Goal: Information Seeking & Learning: Find specific page/section

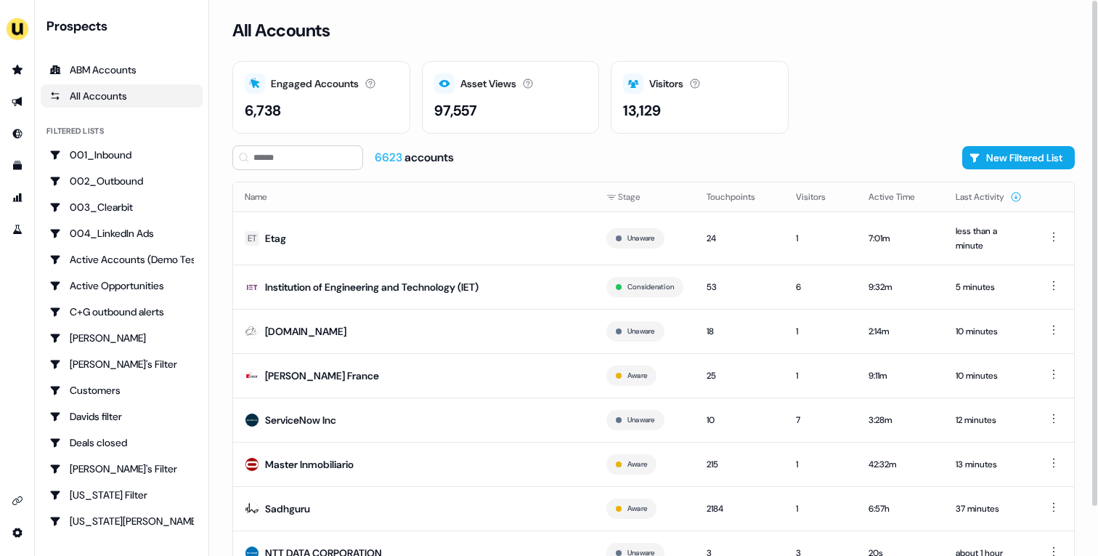
scroll to position [54, 0]
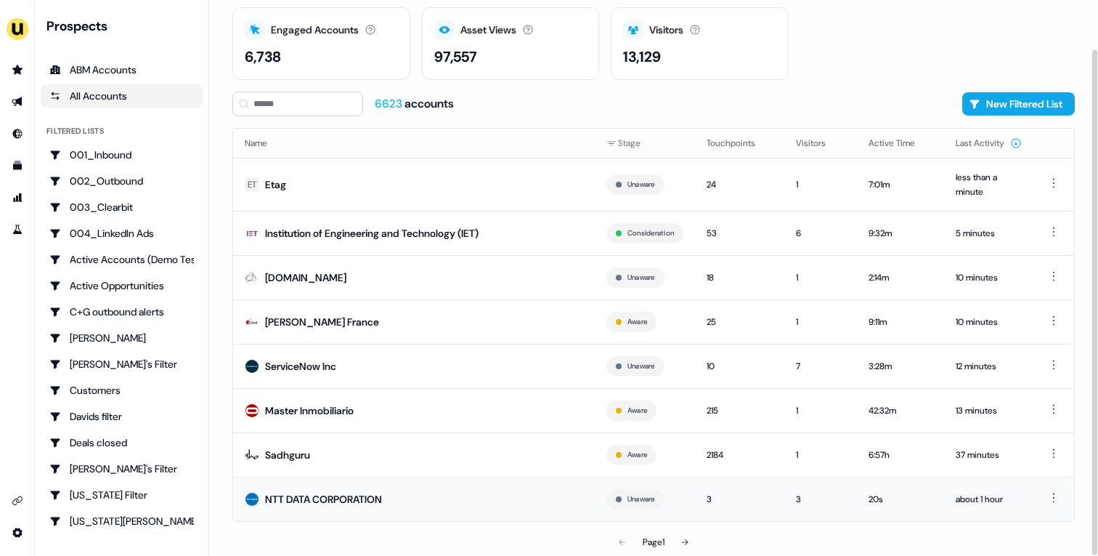
click at [497, 495] on td "NTT DATA CORPORATION" at bounding box center [414, 498] width 362 height 44
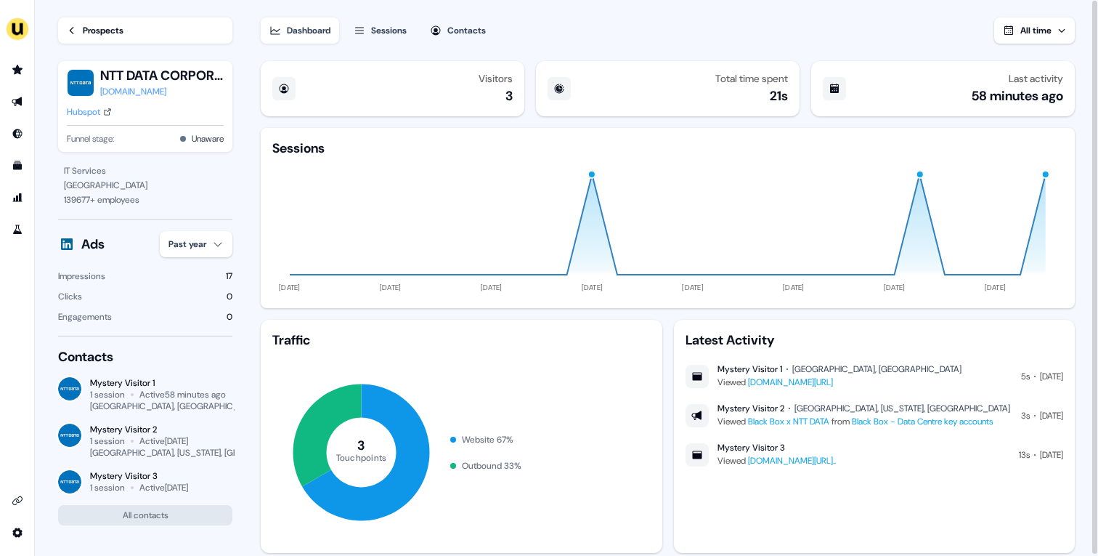
click at [104, 26] on div "Prospects" at bounding box center [103, 30] width 41 height 15
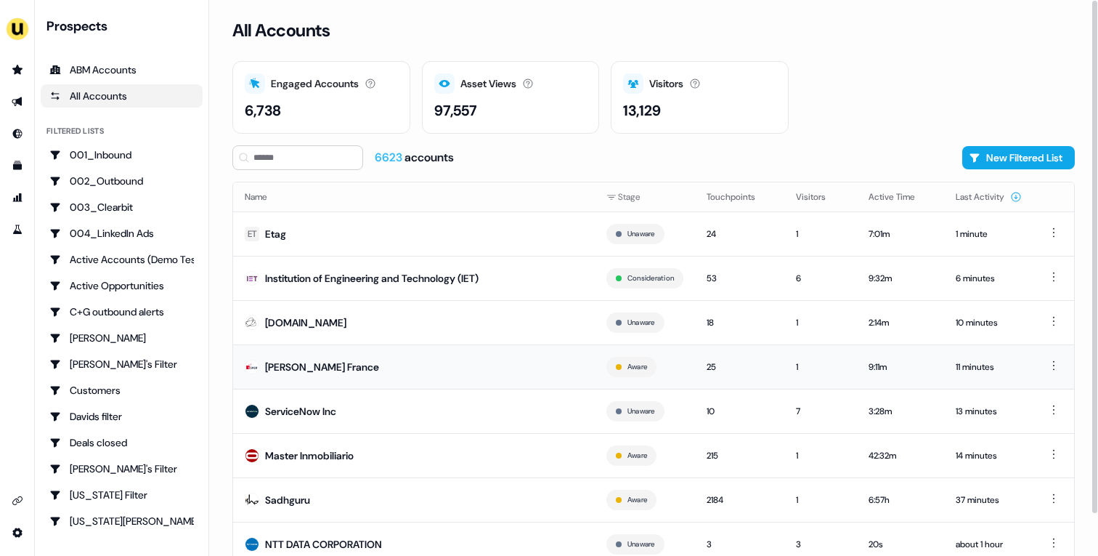
scroll to position [45, 0]
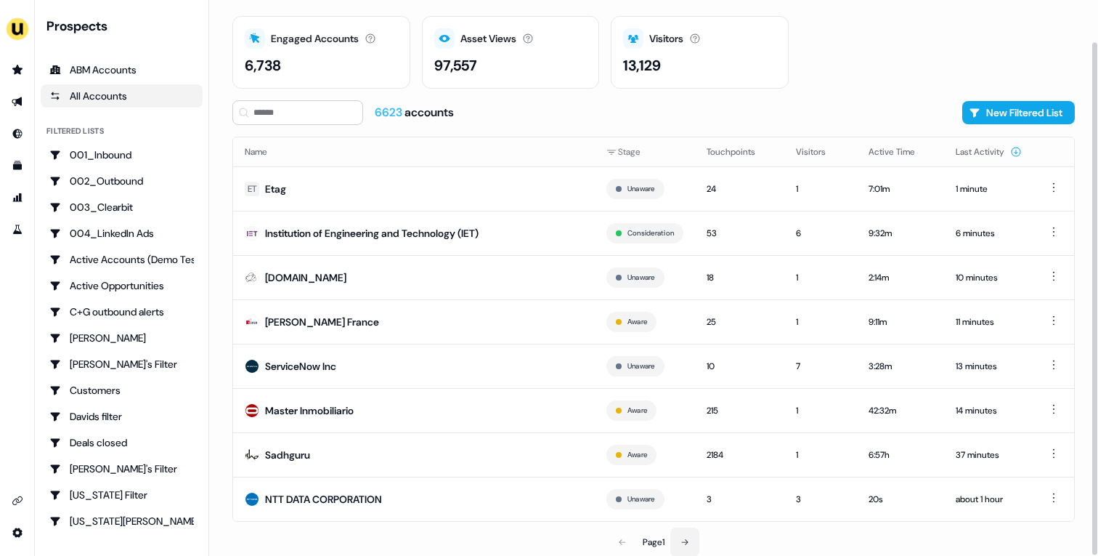
click at [679, 536] on button at bounding box center [684, 541] width 29 height 29
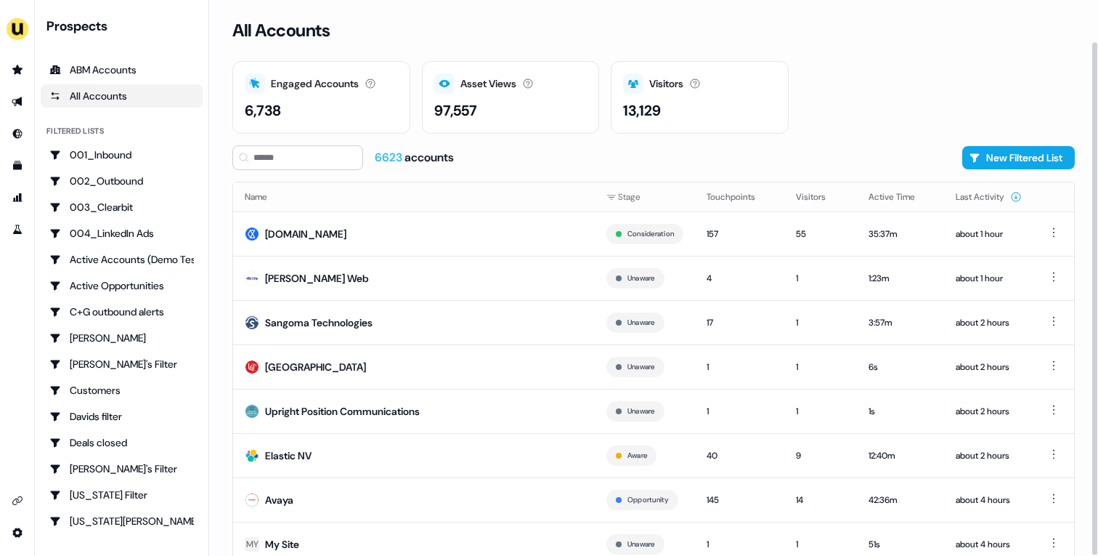
scroll to position [45, 0]
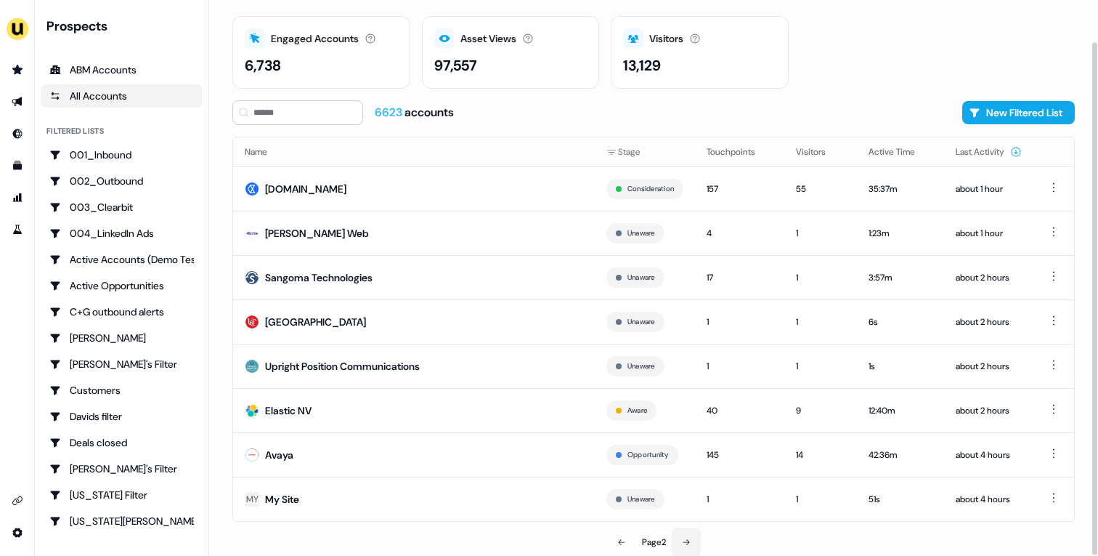
click at [692, 540] on button at bounding box center [686, 541] width 29 height 29
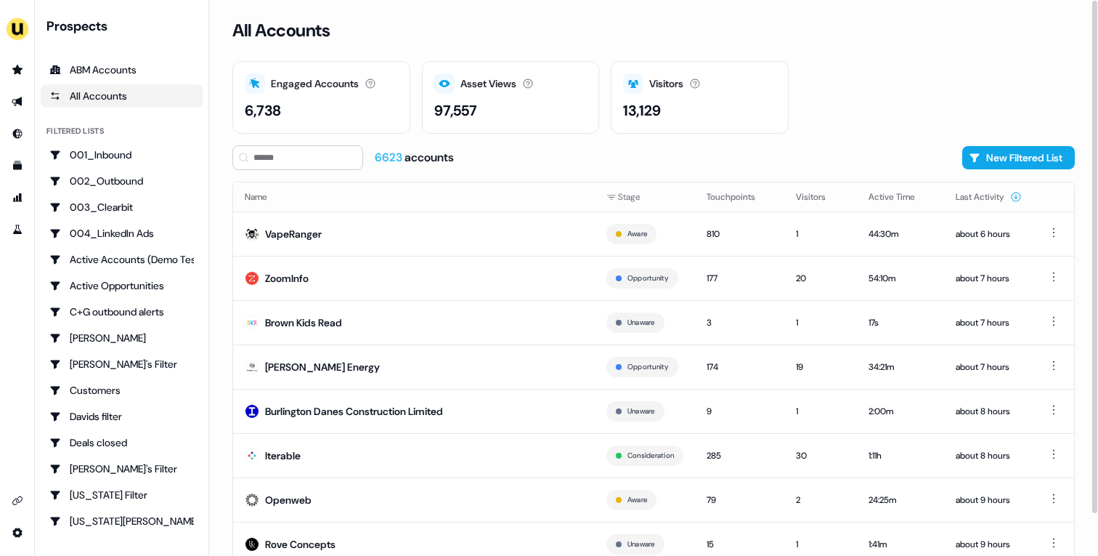
scroll to position [45, 0]
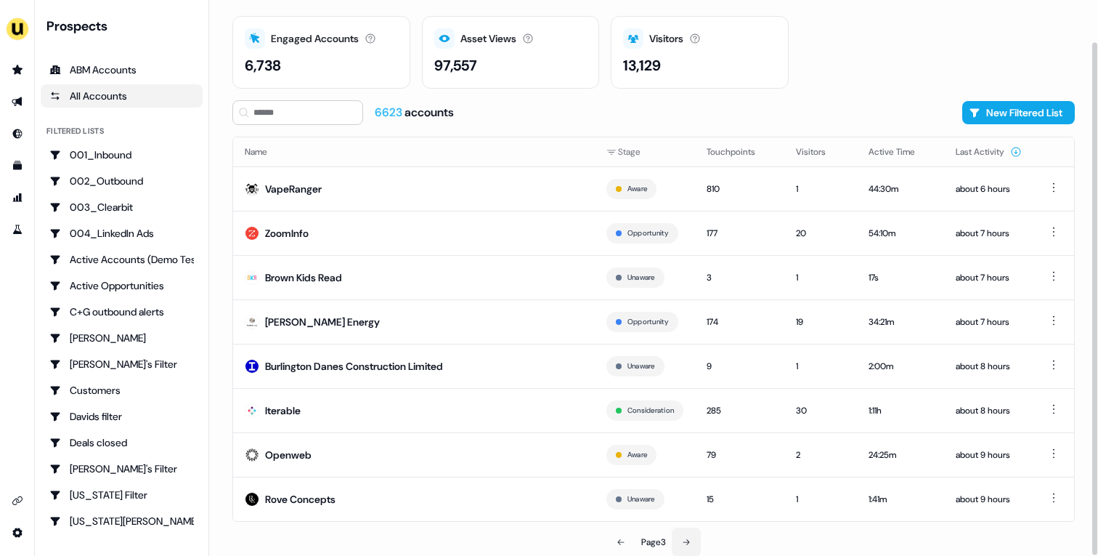
click at [683, 540] on icon at bounding box center [686, 541] width 9 height 9
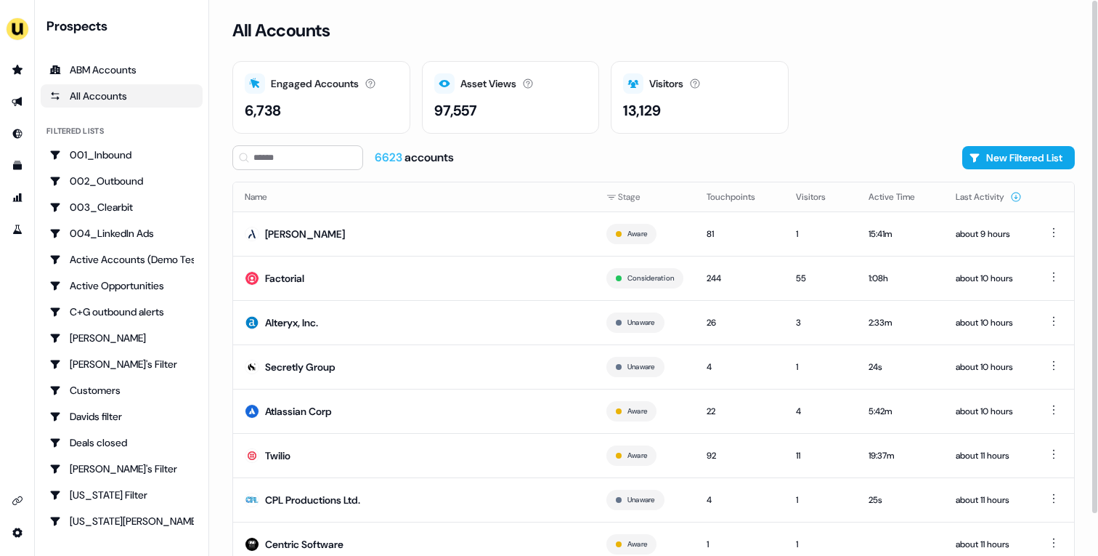
scroll to position [45, 0]
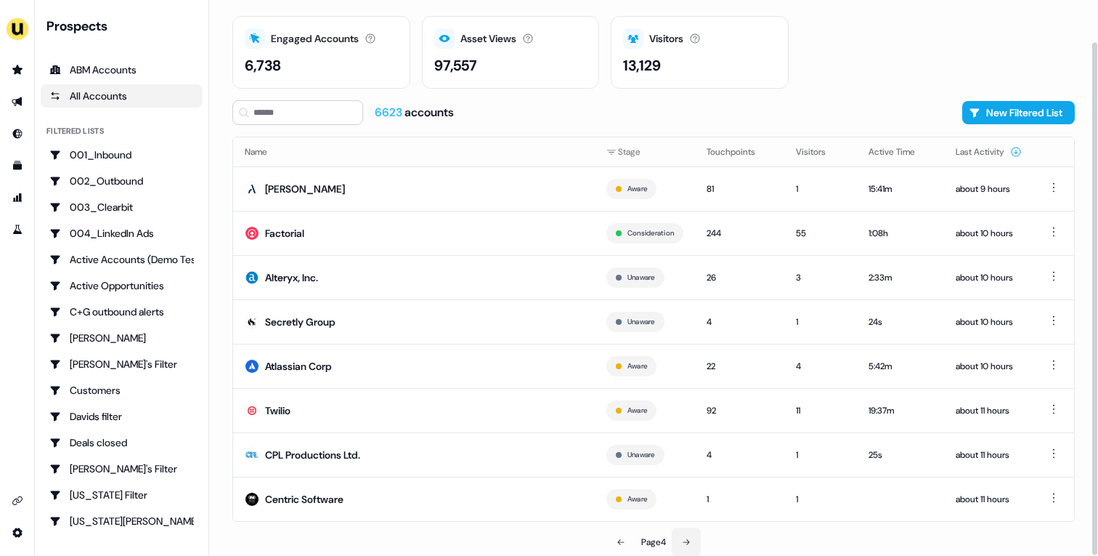
click at [686, 542] on icon at bounding box center [686, 541] width 9 height 9
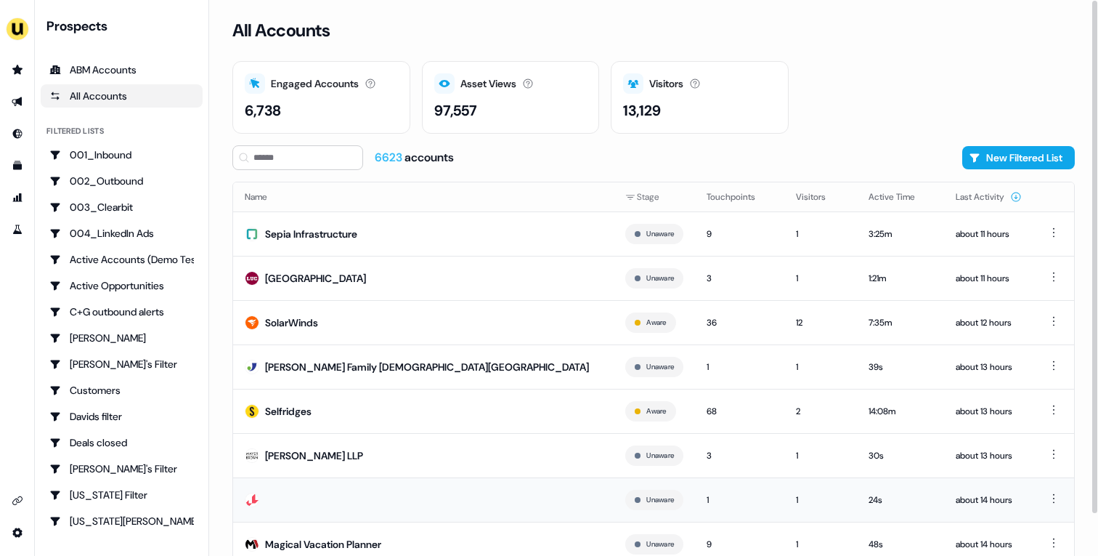
scroll to position [45, 0]
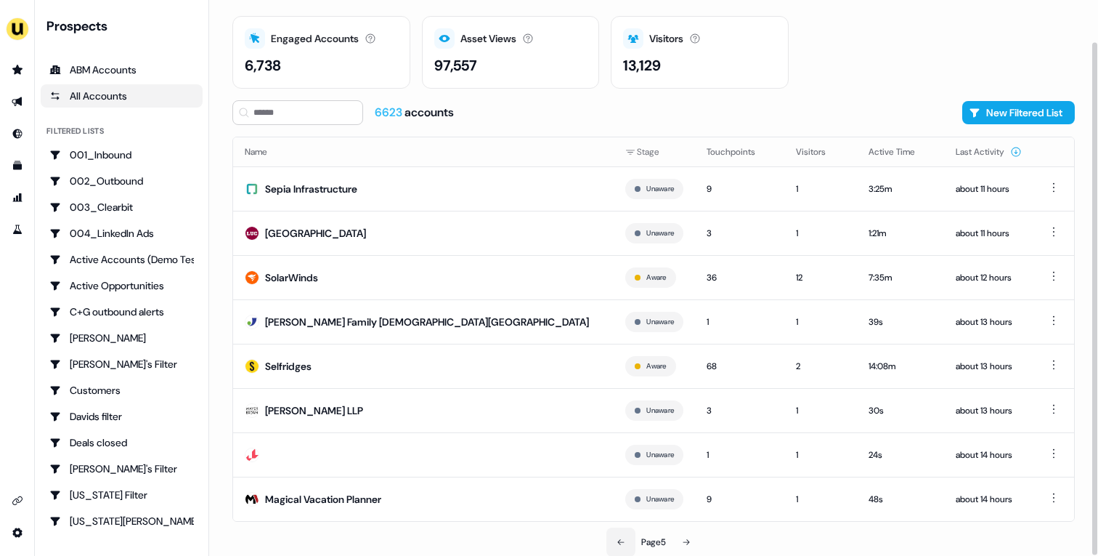
click at [610, 543] on button at bounding box center [620, 541] width 29 height 29
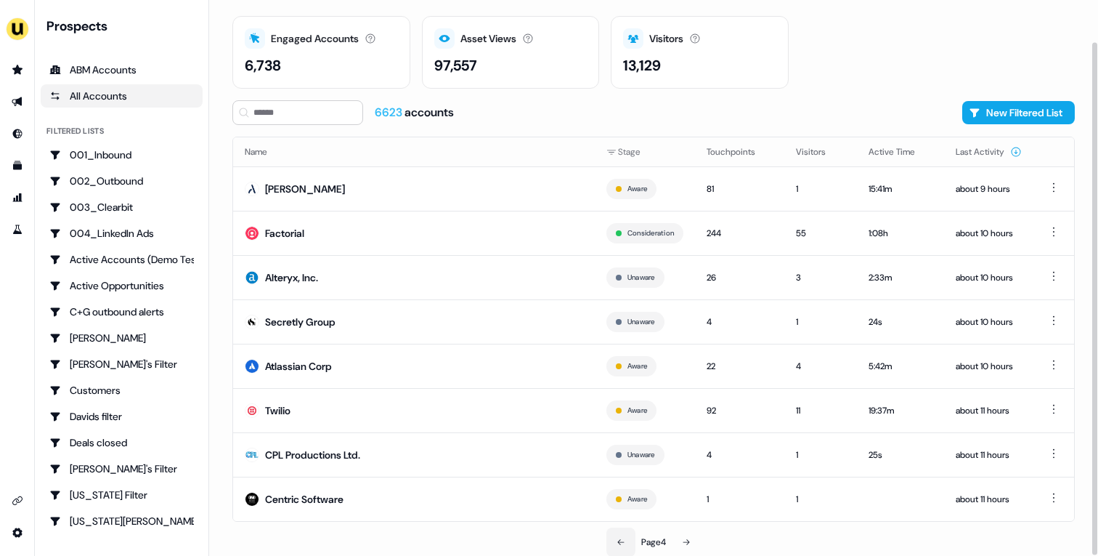
click at [610, 543] on button at bounding box center [620, 541] width 29 height 29
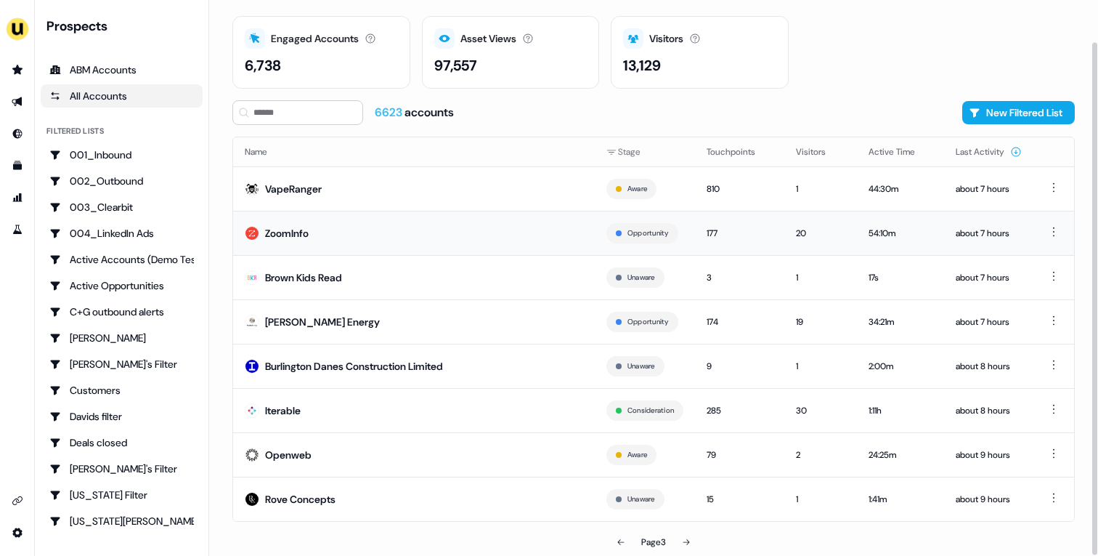
click at [394, 251] on td "ZoomInfo" at bounding box center [414, 233] width 362 height 44
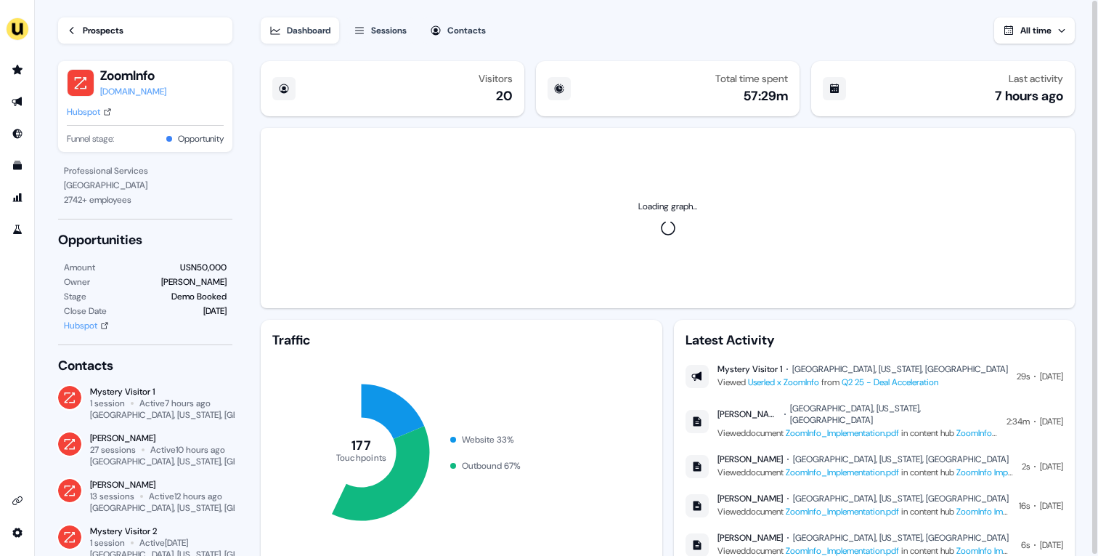
scroll to position [41, 0]
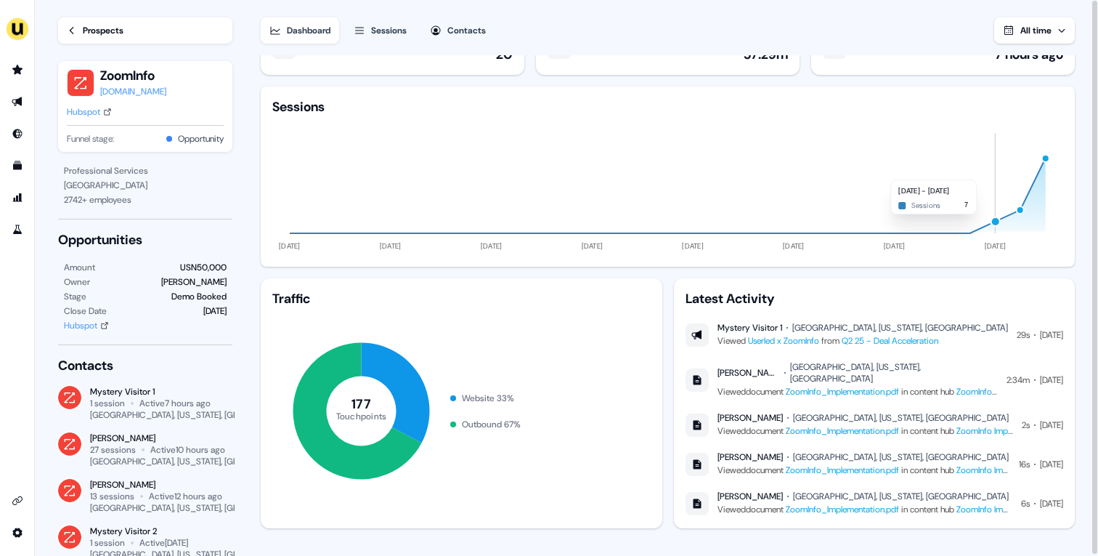
click at [991, 221] on div "button" at bounding box center [995, 221] width 11 height 11
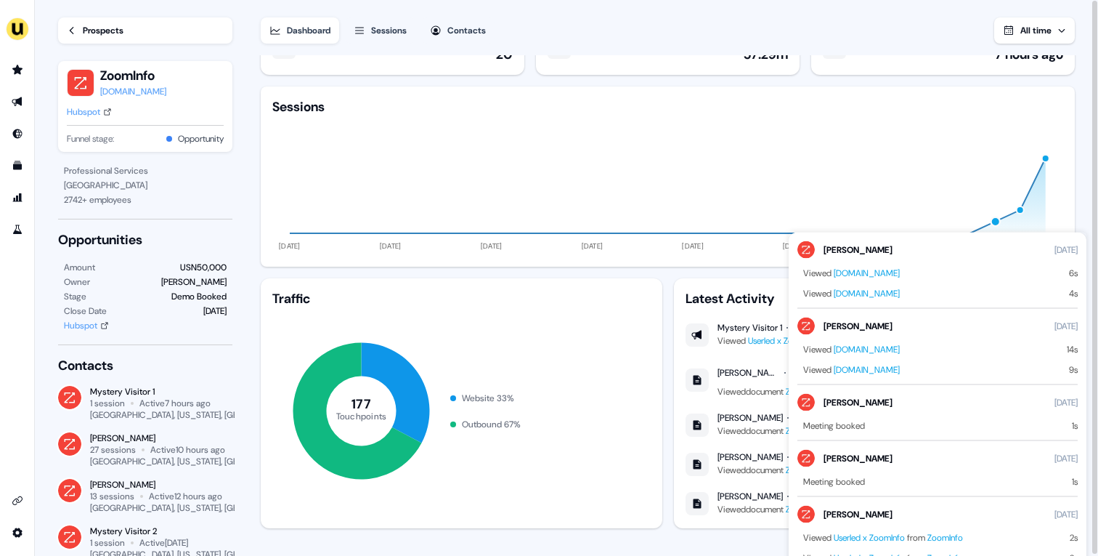
click div "button"
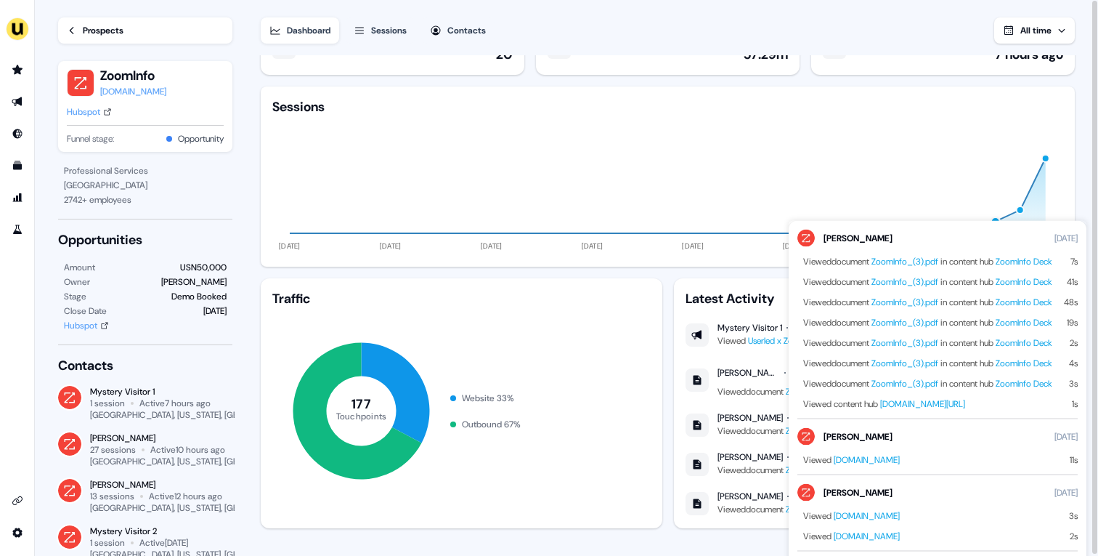
click at [1043, 155] on div "button" at bounding box center [1045, 158] width 9 height 9
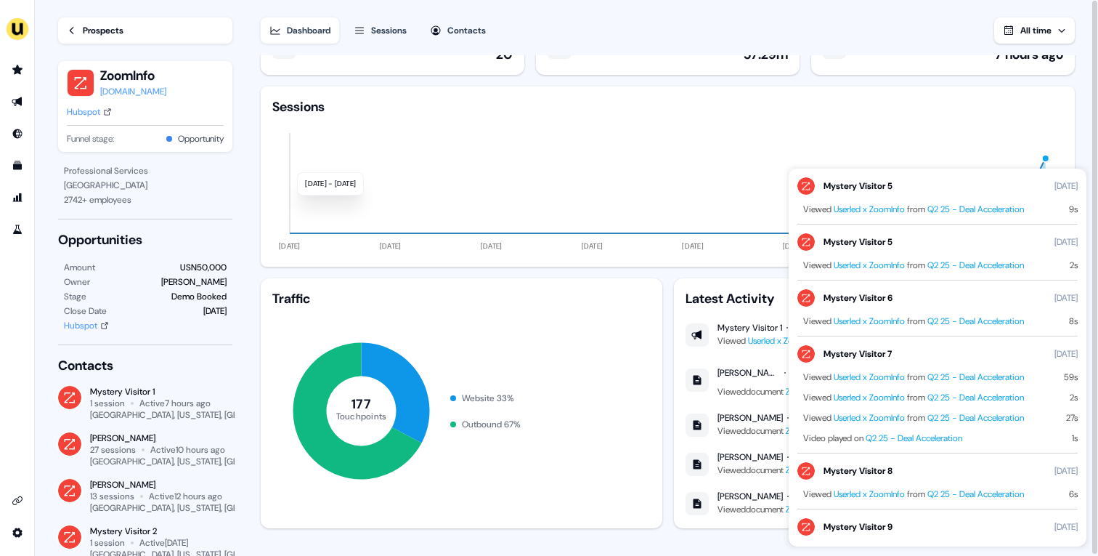
click at [134, 30] on link "Prospects" at bounding box center [145, 30] width 174 height 26
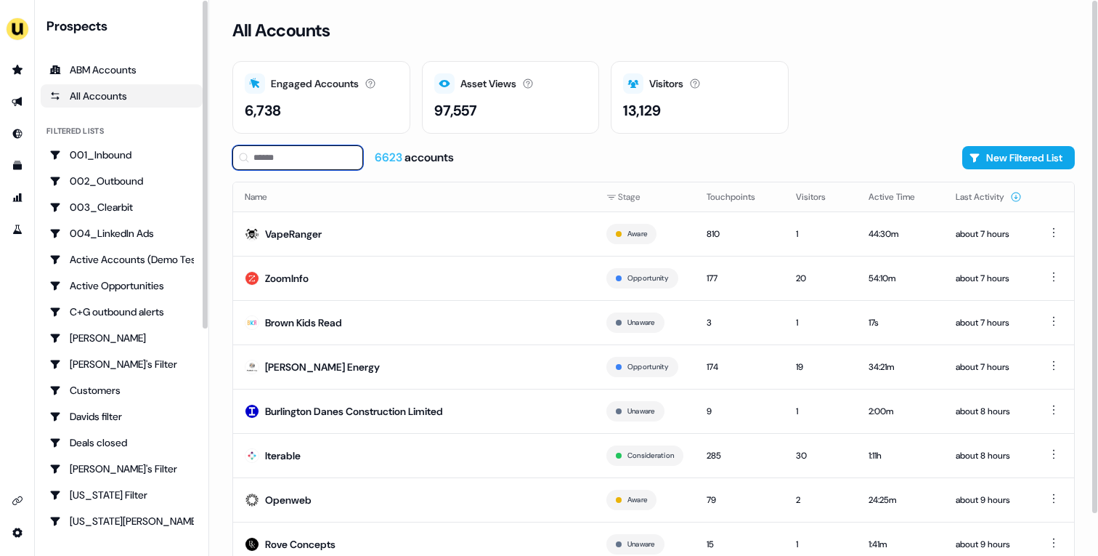
click at [282, 159] on input at bounding box center [297, 157] width 131 height 25
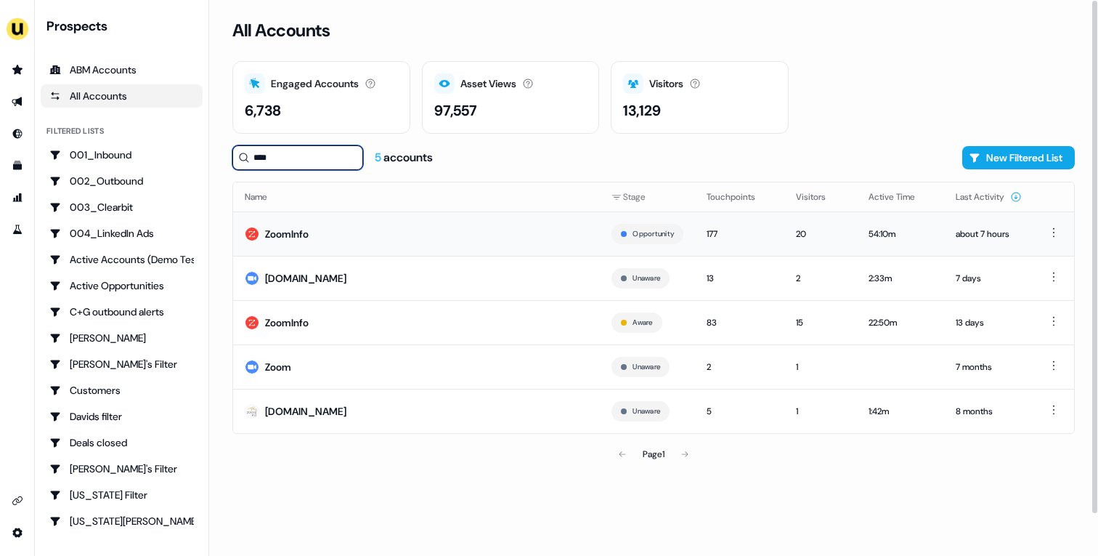
type input "****"
click at [419, 235] on td "ZoomInfo" at bounding box center [416, 233] width 367 height 44
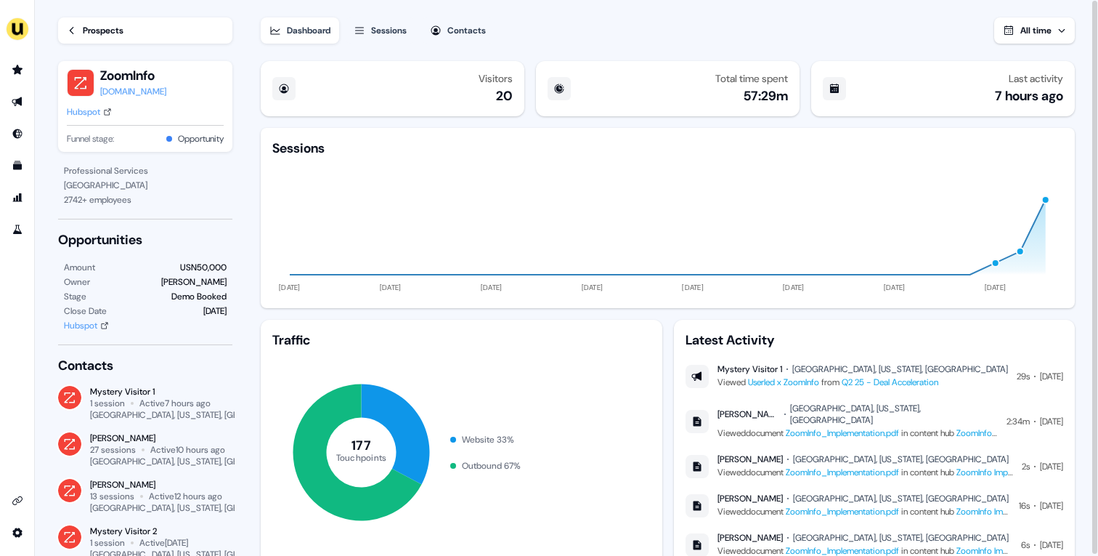
click at [470, 35] on div "Contacts" at bounding box center [466, 30] width 38 height 15
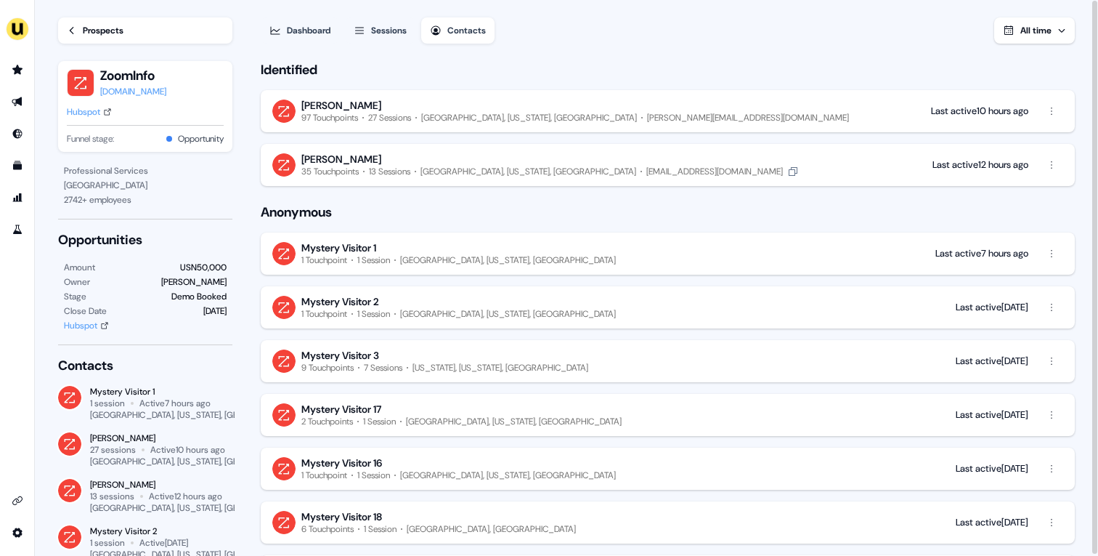
click at [752, 160] on button "[PERSON_NAME] 35 Touchpoints 13 Sessions [GEOGRAPHIC_DATA], [US_STATE], [GEOGRA…" at bounding box center [668, 165] width 814 height 42
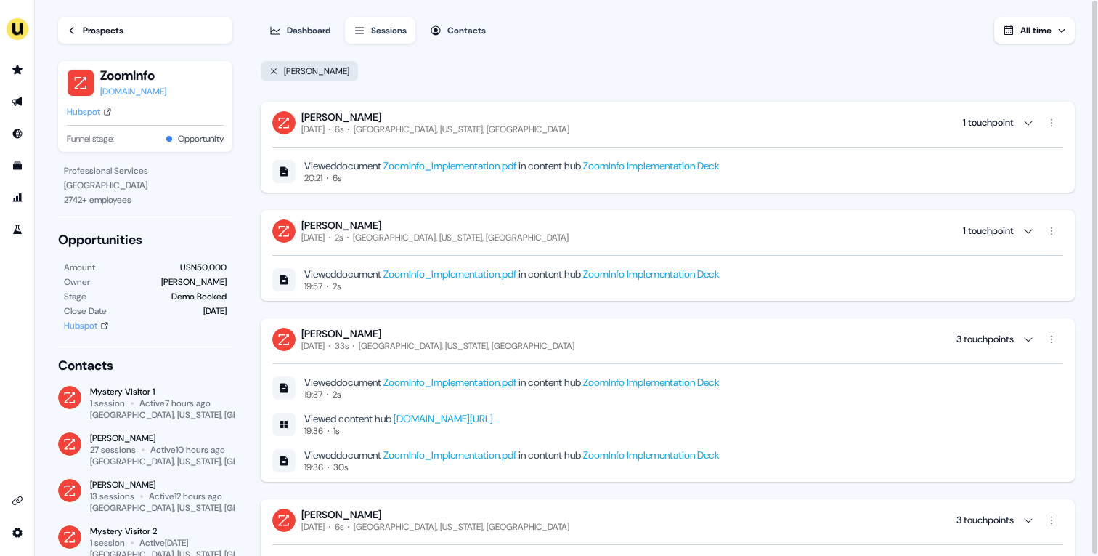
click at [516, 171] on link "ZoomInfo_Implementation.pdf" at bounding box center [449, 165] width 133 height 13
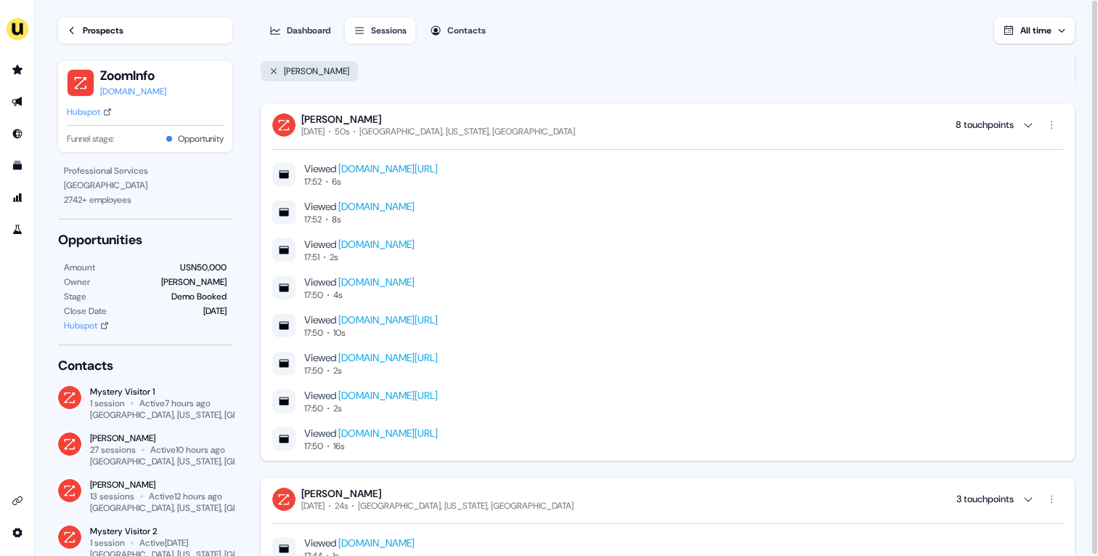
scroll to position [1807, 0]
